Goal: Navigation & Orientation: Find specific page/section

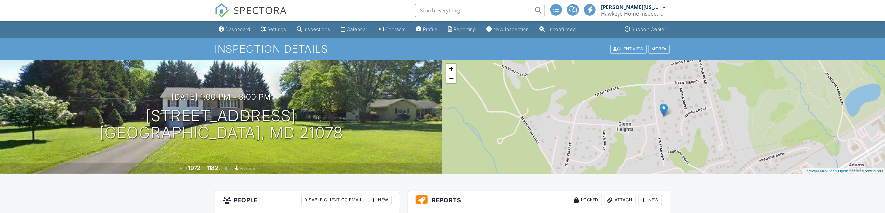
click at [257, 9] on span "SPECTORA" at bounding box center [260, 10] width 53 height 14
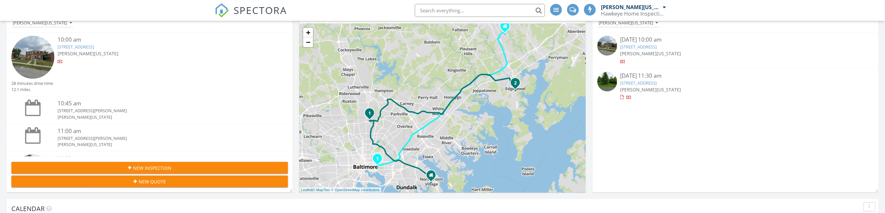
scroll to position [65, 0]
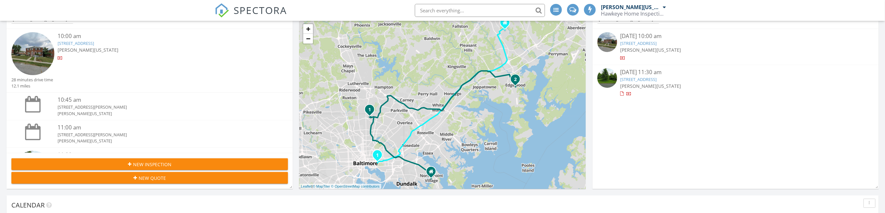
click at [641, 44] on link "[STREET_ADDRESS]" at bounding box center [639, 43] width 36 height 6
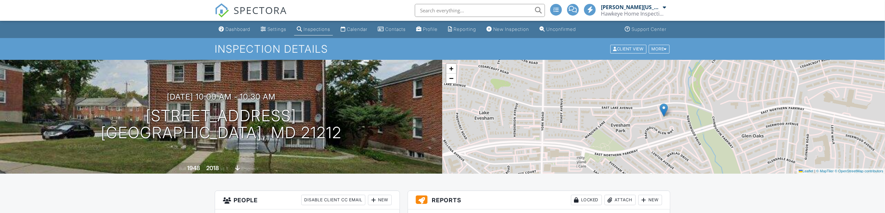
click at [250, 12] on span "SPECTORA" at bounding box center [260, 10] width 53 height 14
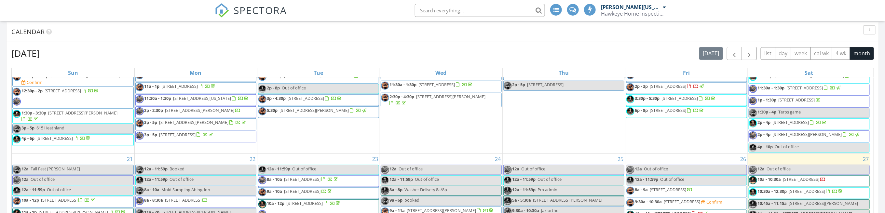
scroll to position [424, 0]
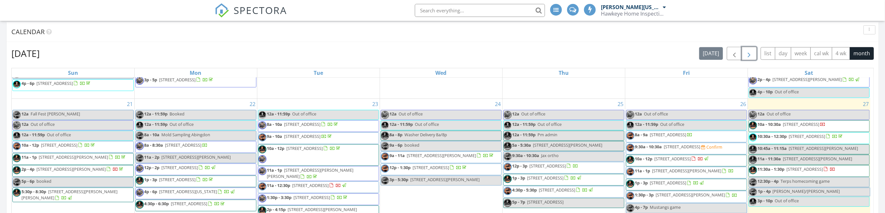
click at [752, 50] on span "button" at bounding box center [750, 54] width 8 height 8
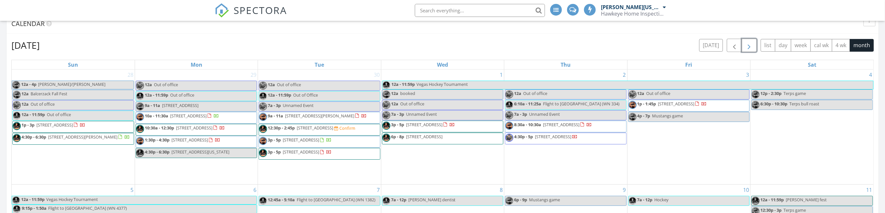
scroll to position [239, 0]
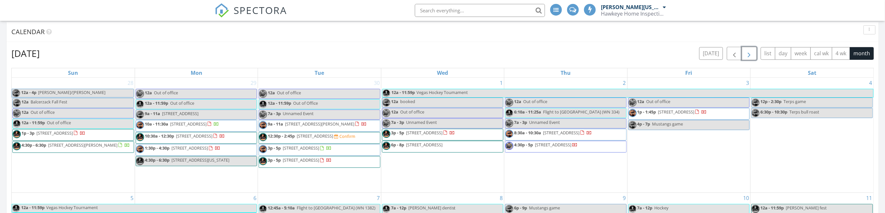
click at [750, 54] on span "button" at bounding box center [750, 54] width 8 height 8
